Goal: Transaction & Acquisition: Purchase product/service

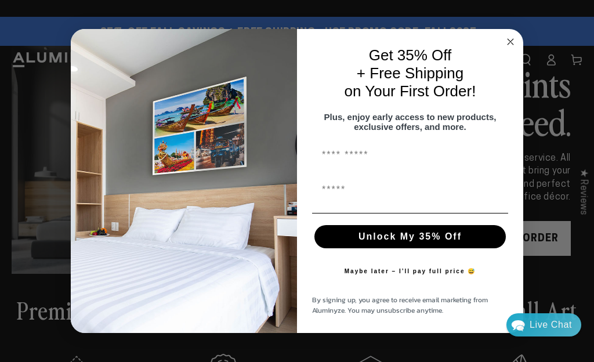
click at [358, 159] on input "First Name" at bounding box center [410, 154] width 196 height 23
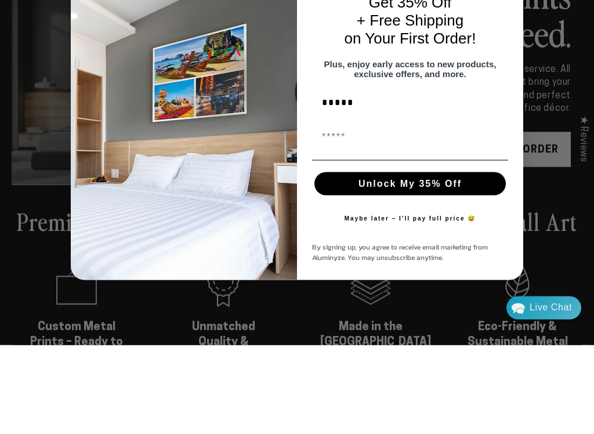
type input "*****"
click at [350, 214] on input "First Name" at bounding box center [410, 225] width 196 height 23
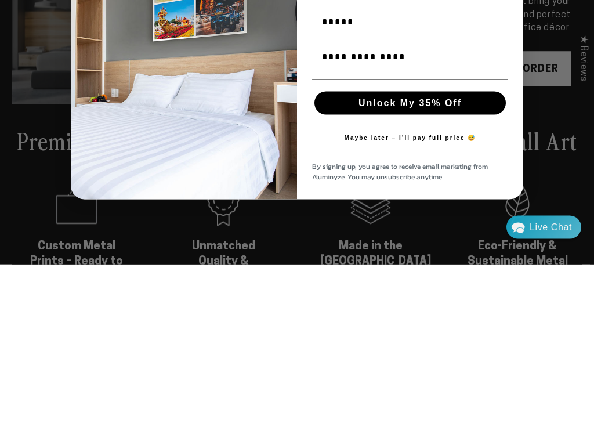
type input "**********"
click at [445, 261] on button "Unlock My 35% Off" at bounding box center [409, 272] width 191 height 23
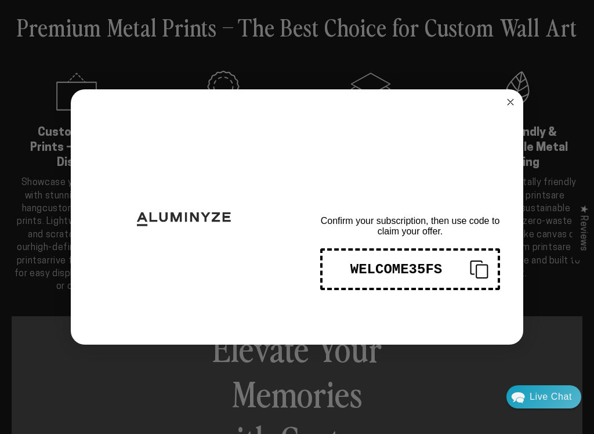
click at [508, 101] on circle "Close dialog" at bounding box center [510, 102] width 13 height 13
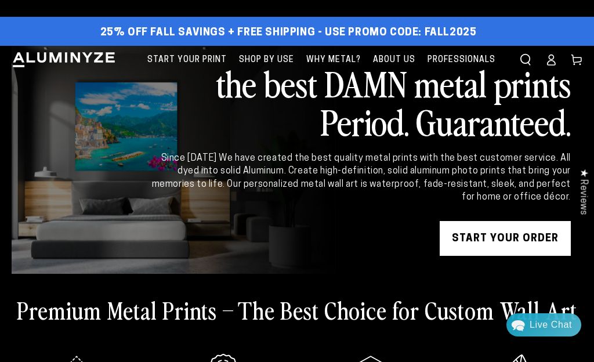
click at [532, 60] on span "Search our site" at bounding box center [525, 60] width 26 height 26
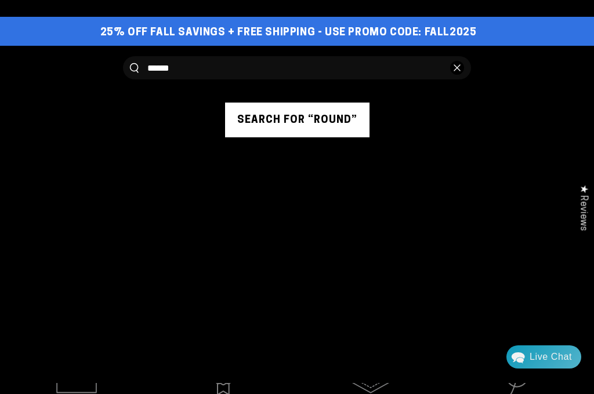
type input "*****"
click at [134, 67] on button "Search our site" at bounding box center [134, 68] width 9 height 10
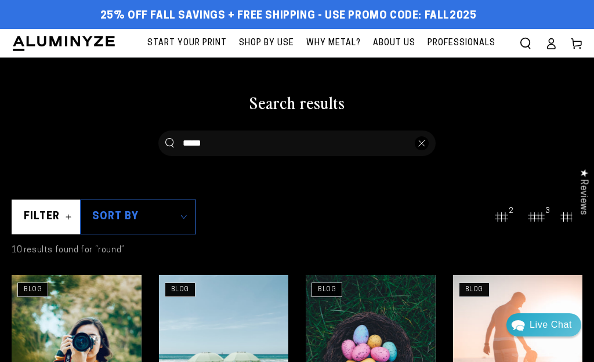
click at [186, 214] on span "Sort by" at bounding box center [138, 216] width 116 height 35
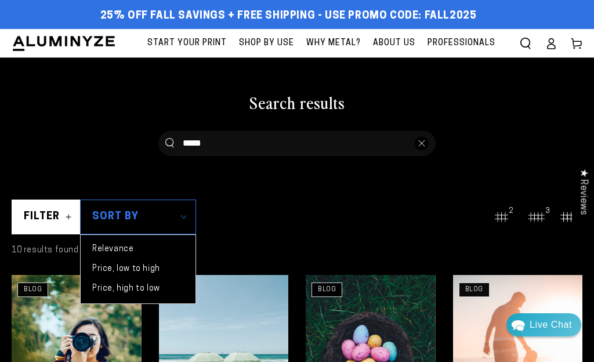
click at [159, 266] on span "Price, low to high" at bounding box center [126, 269] width 68 height 8
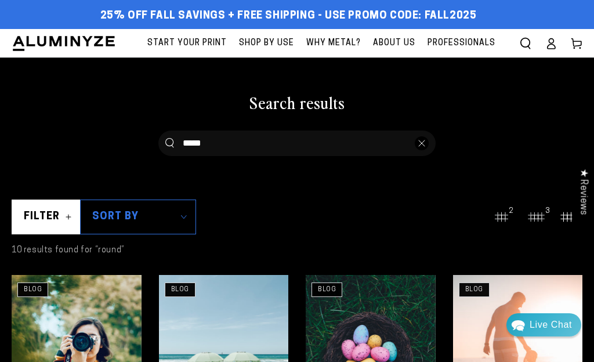
click at [68, 212] on span "Filter" at bounding box center [46, 216] width 69 height 35
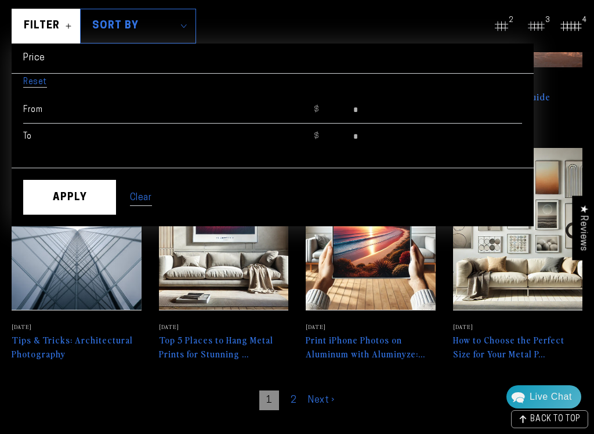
scroll to position [370, 0]
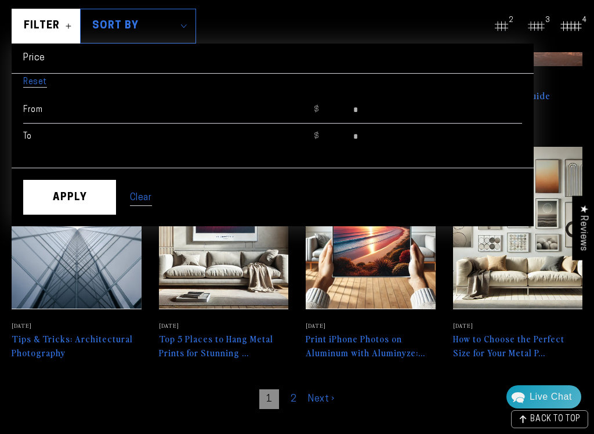
click at [81, 43] on summary "Filter" at bounding box center [46, 26] width 69 height 35
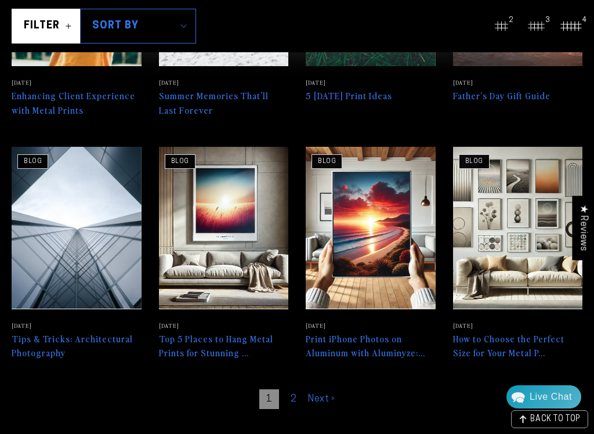
click at [483, 338] on link "How to Choose the Perfect Size for Your Metal P..." at bounding box center [518, 253] width 130 height 213
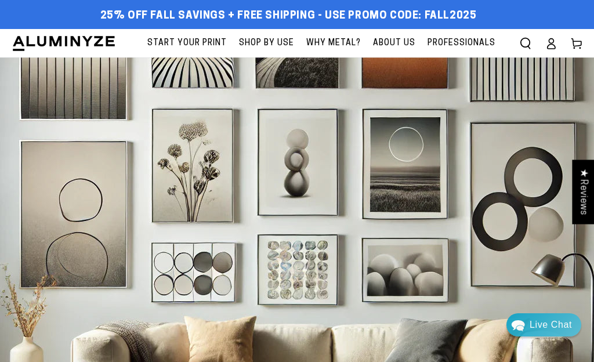
click at [204, 39] on span "Start Your Print" at bounding box center [186, 43] width 79 height 14
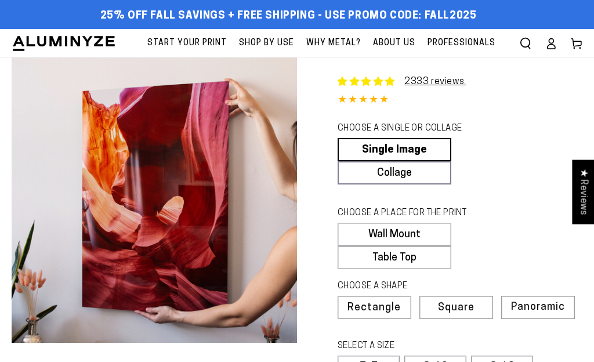
select select "**********"
click at [408, 148] on link "Single Image" at bounding box center [394, 149] width 114 height 23
click at [416, 246] on label "Wall Mount" at bounding box center [394, 234] width 114 height 23
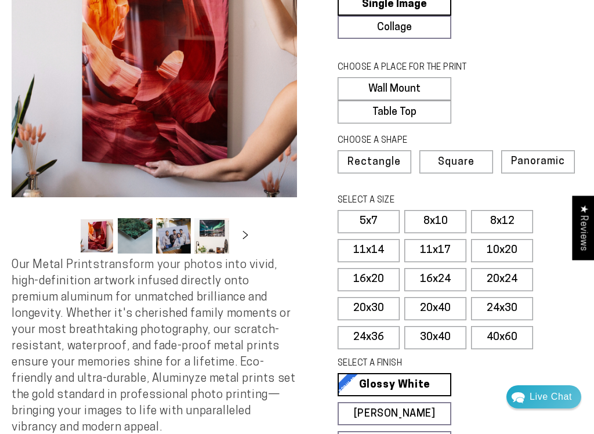
scroll to position [138, 0]
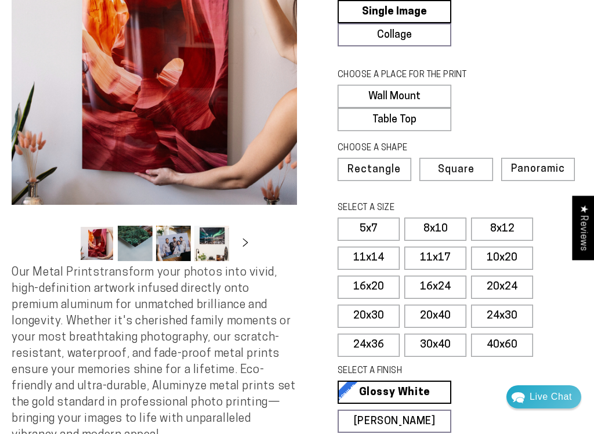
click at [373, 321] on label "20x30" at bounding box center [368, 315] width 62 height 23
click at [385, 325] on label "20x30" at bounding box center [368, 315] width 62 height 23
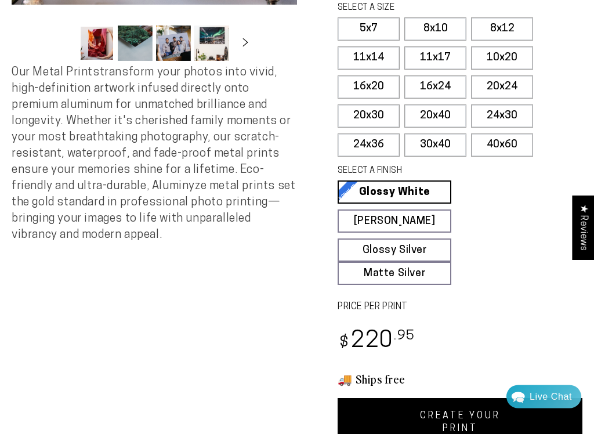
scroll to position [338, 0]
click at [419, 230] on link "Matte White Matte White Our matte white surface offers a flatter tone and sligh…" at bounding box center [394, 220] width 114 height 23
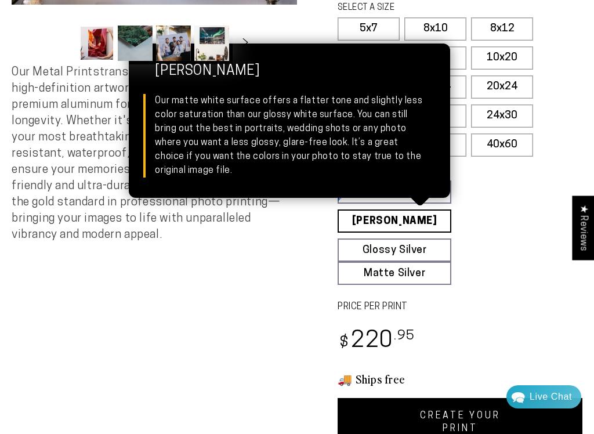
click at [508, 261] on fieldset "SELECT A FINISH Learn more Glossy White Glossy White Our bright white glossy su…" at bounding box center [455, 225] width 237 height 120
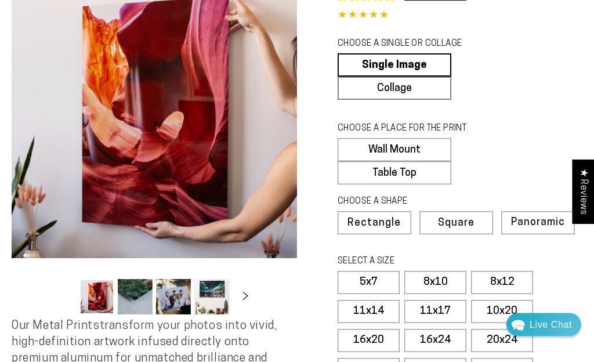
scroll to position [0, 0]
